Goal: Check status: Check status

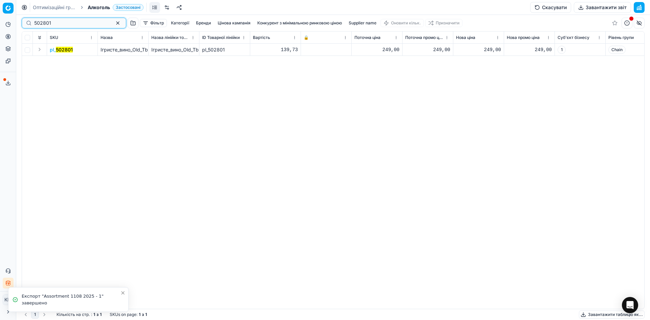
click at [56, 20] on input "502801" at bounding box center [71, 23] width 74 height 7
click at [49, 23] on input "502801" at bounding box center [71, 23] width 74 height 7
paste input "485225"
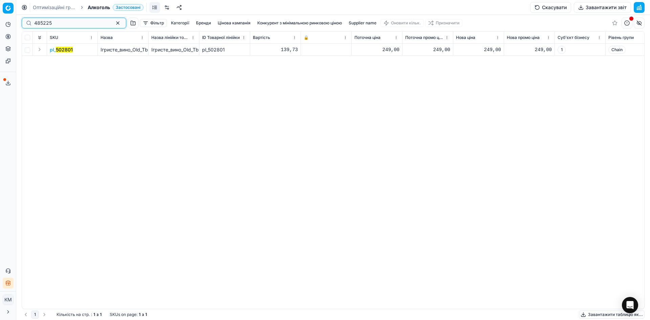
type input "485225"
click at [66, 47] on mark "485225" at bounding box center [65, 50] width 18 height 6
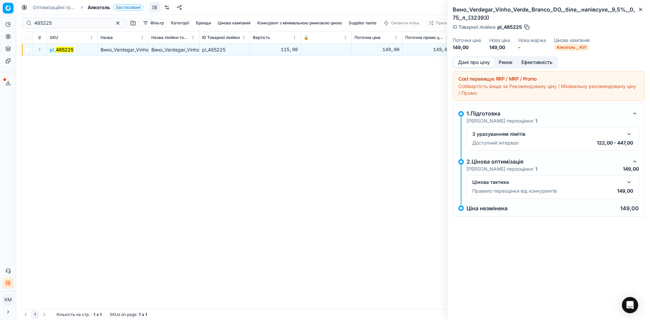
click at [509, 64] on button "Ринок" at bounding box center [506, 63] width 23 height 10
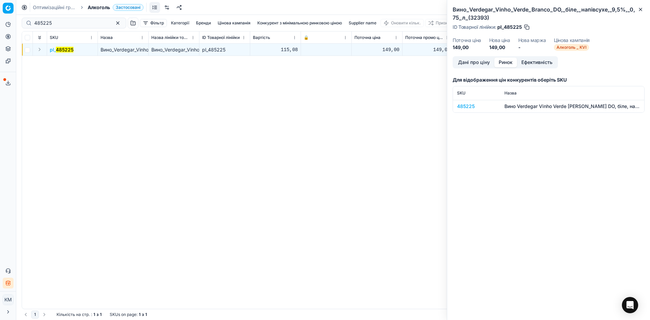
click at [476, 103] on div "485225" at bounding box center [476, 106] width 39 height 7
